Goal: Information Seeking & Learning: Find specific fact

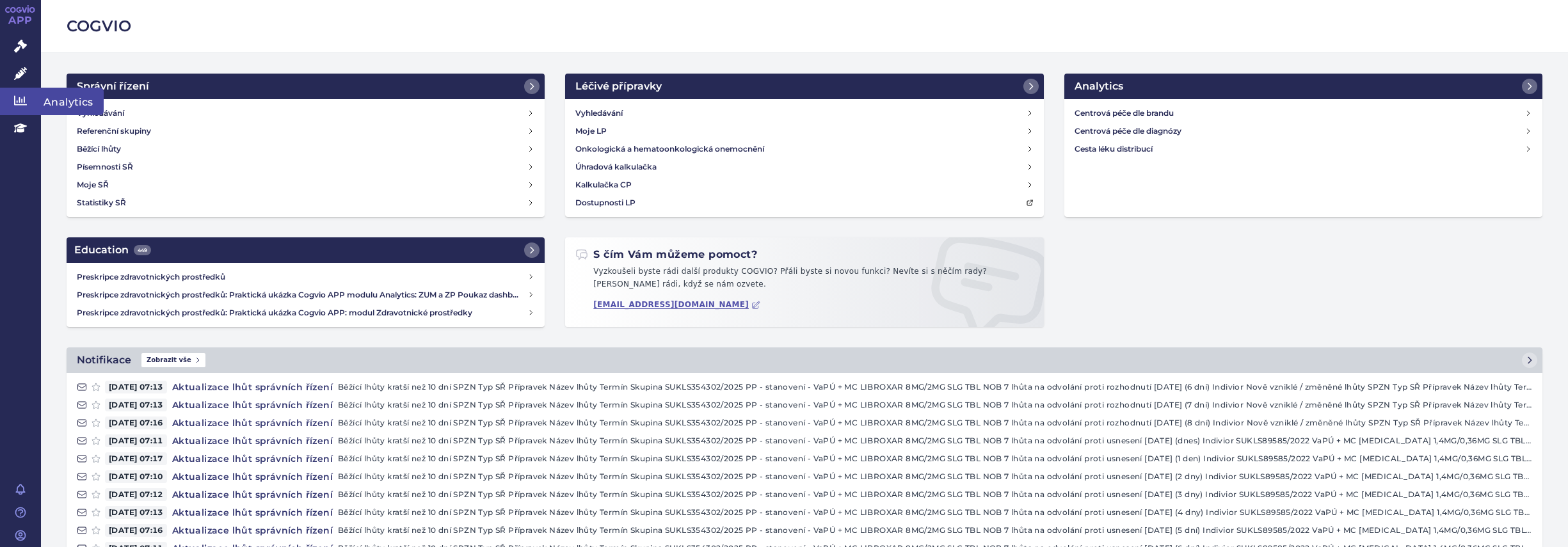
click at [17, 96] on icon at bounding box center [20, 100] width 13 height 13
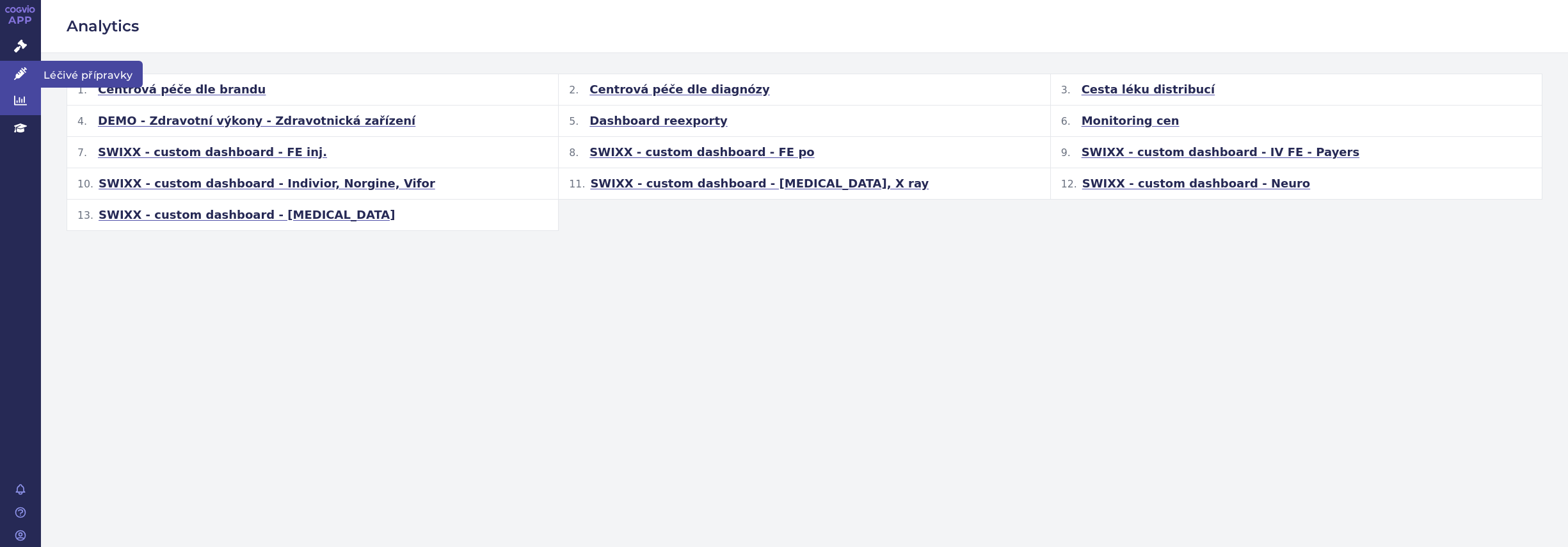
click at [17, 76] on icon at bounding box center [20, 73] width 13 height 13
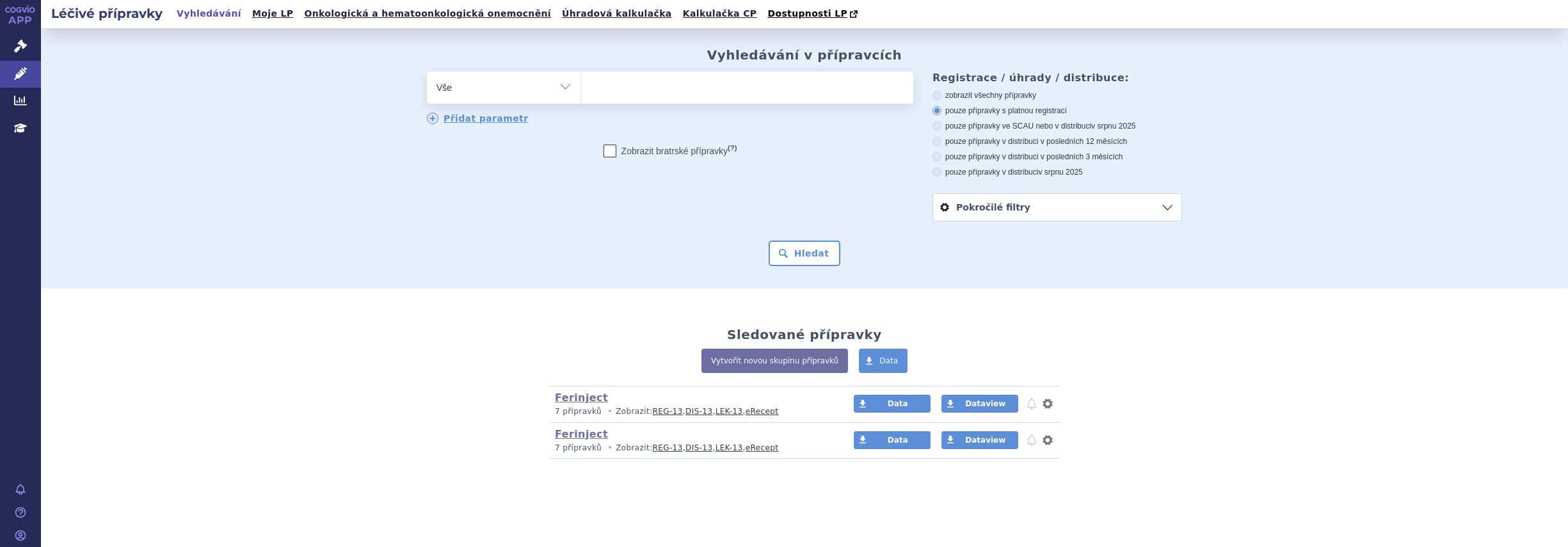
click at [597, 89] on input "search" at bounding box center [594, 86] width 7 height 16
type input "jin"
type input "jina"
type input "jinar"
type input "jinarc"
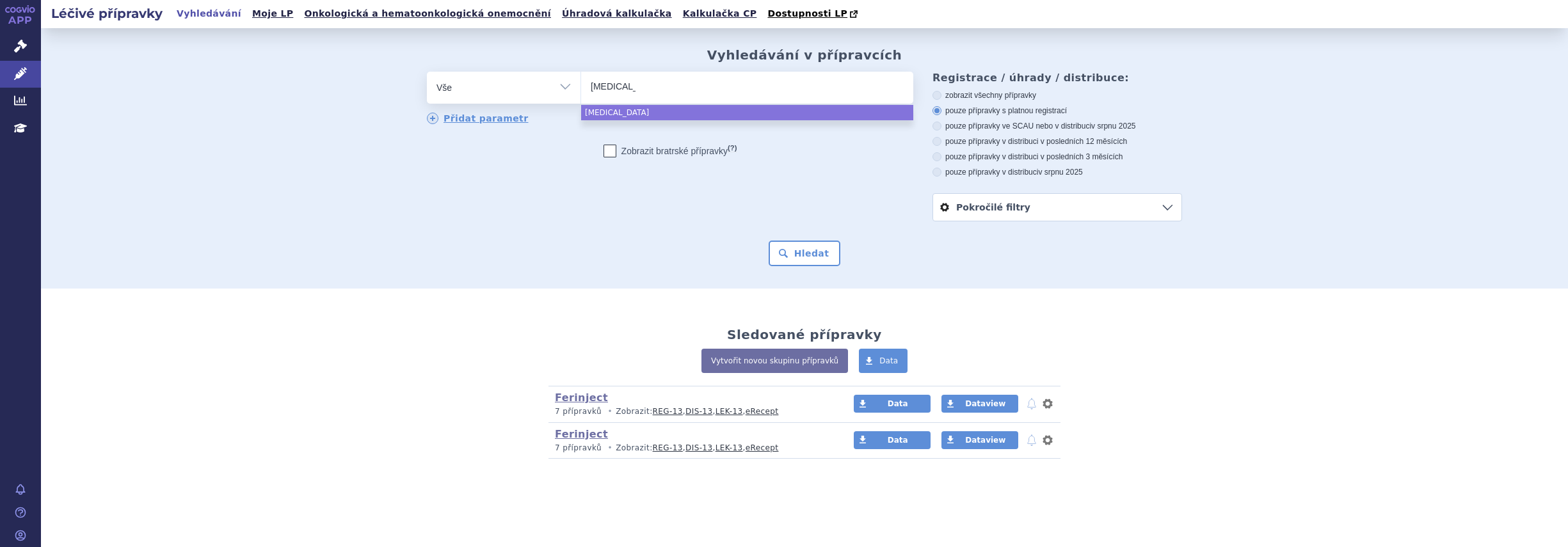
select select "jinarc"
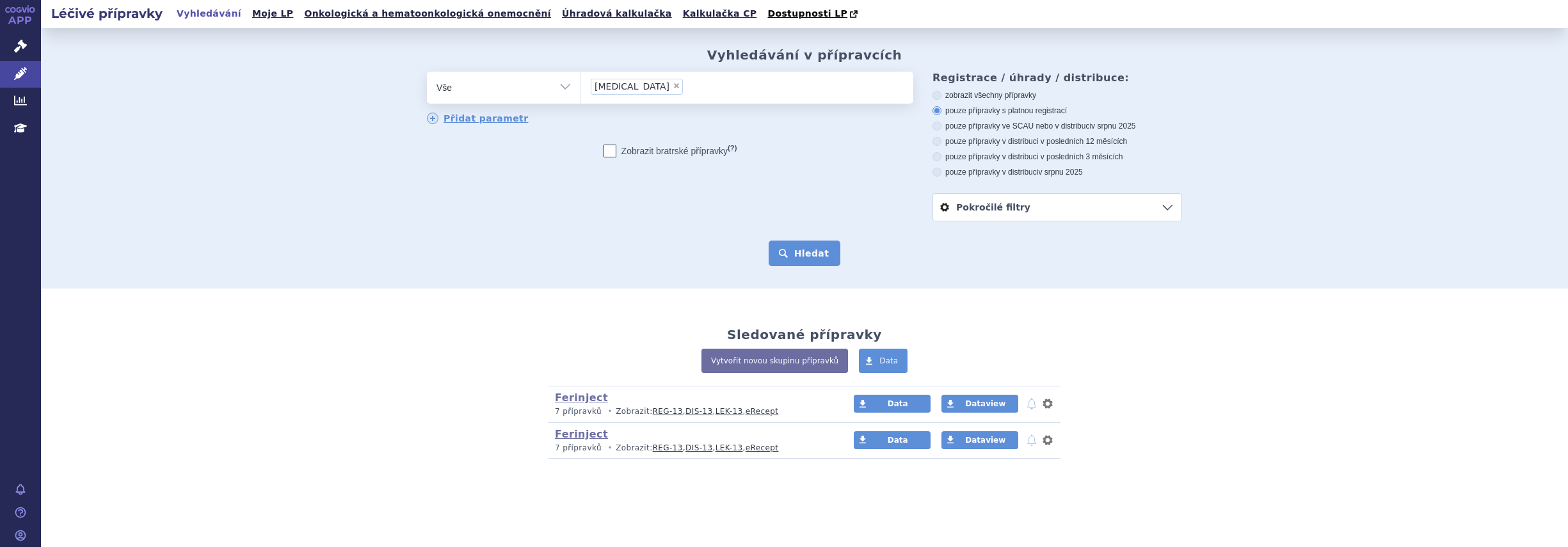
click at [807, 245] on button "Hledat" at bounding box center [805, 254] width 72 height 26
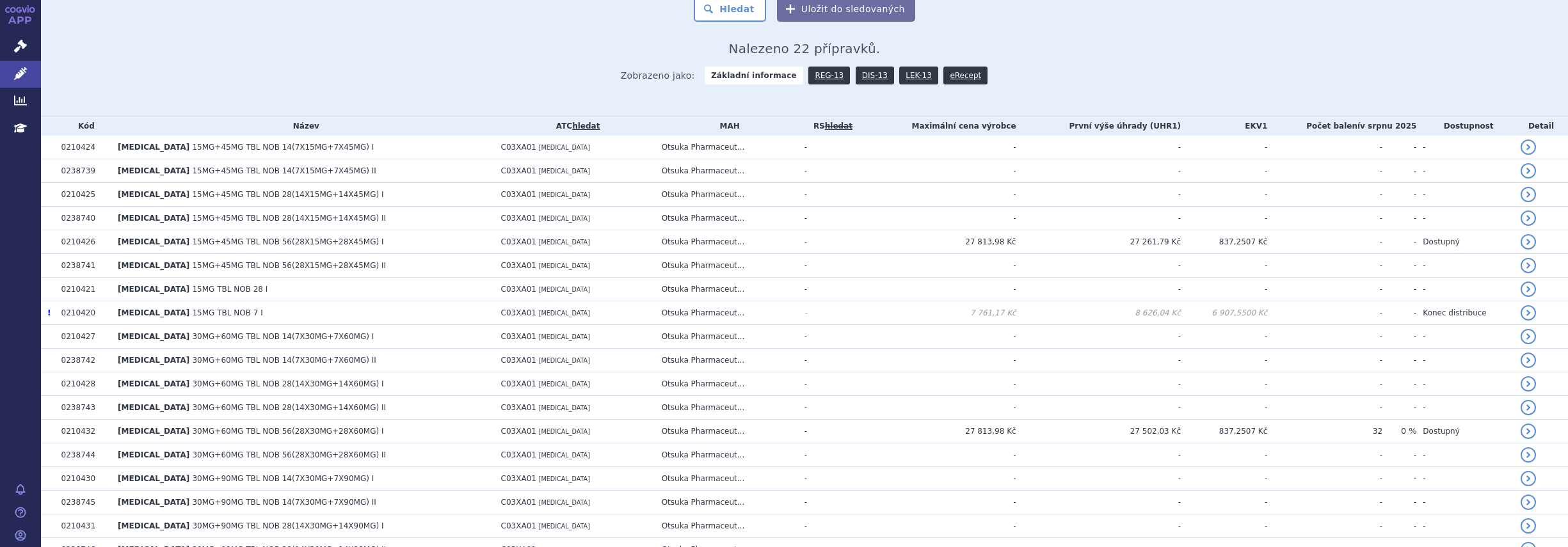
scroll to position [256, 0]
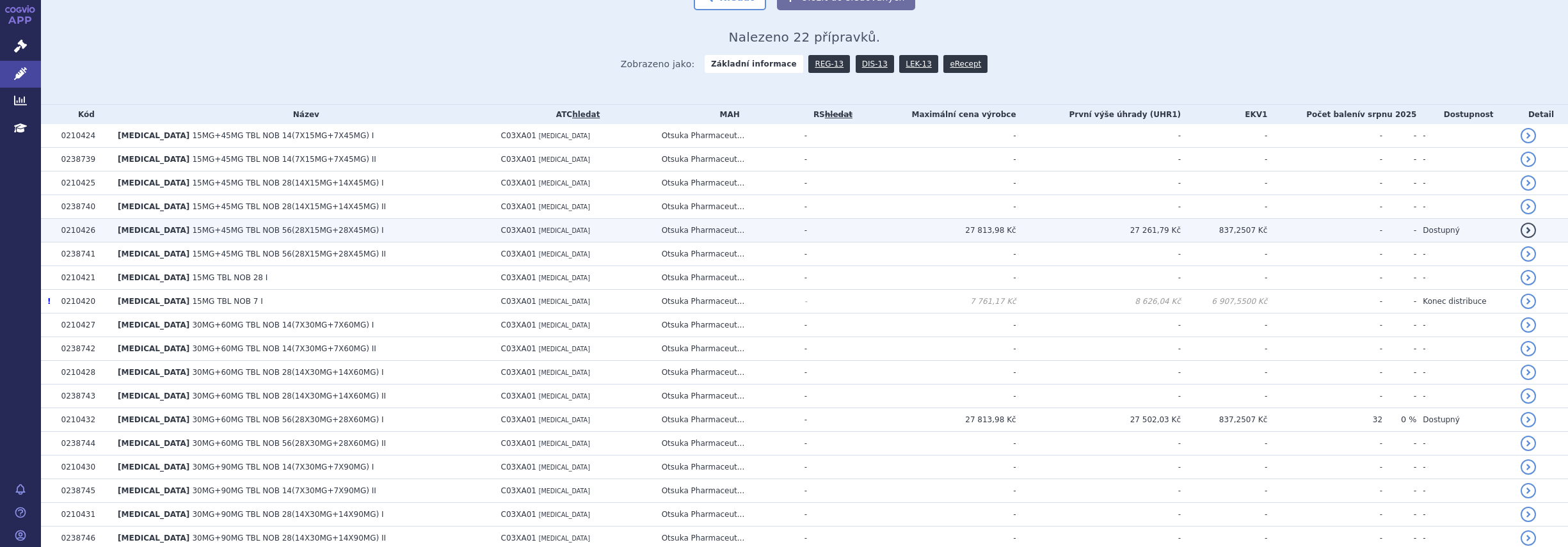
click at [192, 232] on span "15MG+45MG TBL NOB 56(28X15MG+28X45MG) I" at bounding box center [287, 230] width 191 height 9
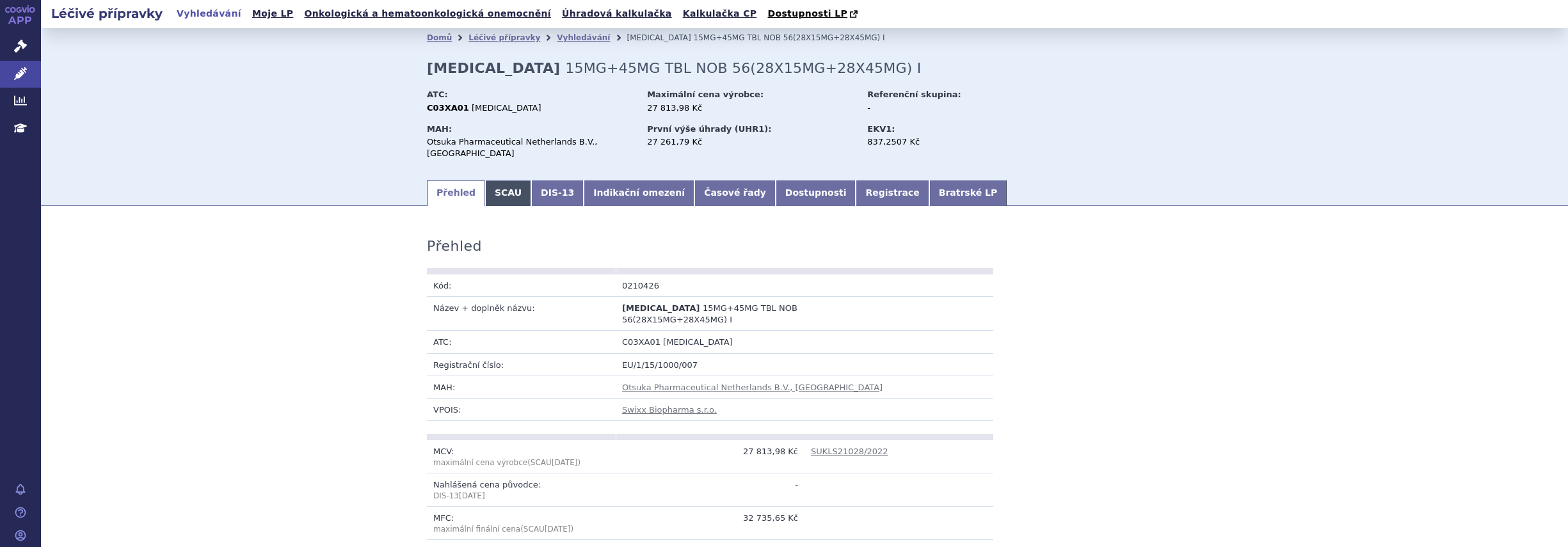
click at [491, 181] on link "SCAU" at bounding box center [508, 193] width 46 height 26
